Goal: Information Seeking & Learning: Find specific page/section

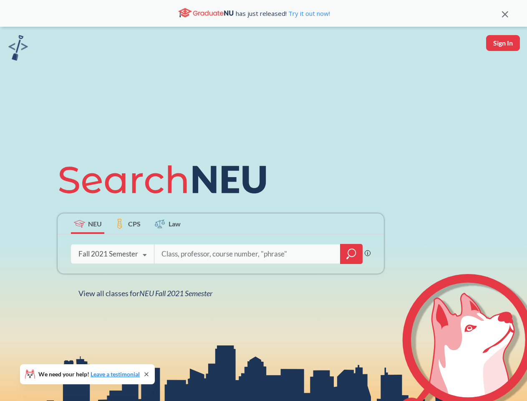
click at [263, 200] on icon at bounding box center [166, 179] width 217 height 47
click at [505, 13] on icon at bounding box center [505, 14] width 6 height 6
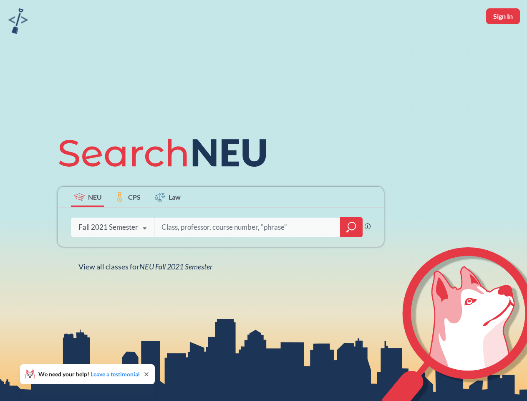
click at [503, 43] on div "NEU CPS Law Phrase search guarantees the exact search appears in the results. E…" at bounding box center [263, 200] width 527 height 401
click at [88, 223] on div "Fall 2021 Semester" at bounding box center [108, 226] width 60 height 9
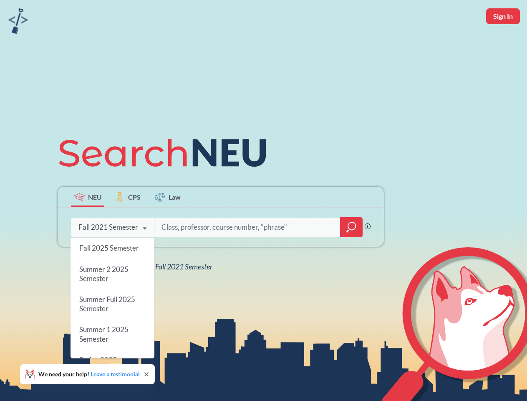
click at [128, 223] on div "Fall 2021 Semester" at bounding box center [108, 226] width 60 height 9
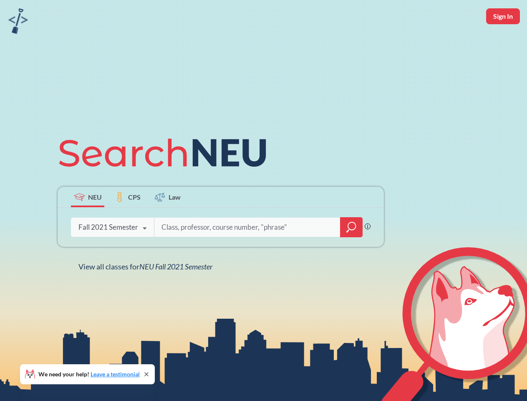
click at [168, 223] on input "search" at bounding box center [248, 227] width 174 height 18
click at [351, 254] on div "NEU CPS Law Phrase search guarantees the exact search appears in the results. E…" at bounding box center [221, 200] width 336 height 142
click at [112, 254] on div "NEU CPS Law Phrase search guarantees the exact search appears in the results. E…" at bounding box center [221, 200] width 336 height 142
click at [145, 255] on div "NEU CPS Law Phrase search guarantees the exact search appears in the results. E…" at bounding box center [221, 200] width 336 height 142
click at [147, 293] on div "NEU CPS Law Phrase search guarantees the exact search appears in the results. E…" at bounding box center [263, 200] width 527 height 401
